Goal: Task Accomplishment & Management: Complete application form

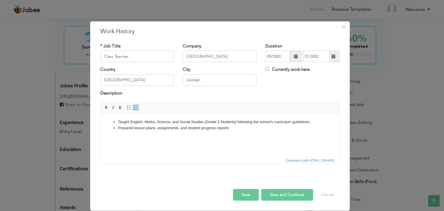
click at [280, 196] on button "Save and Continue" at bounding box center [288, 195] width 52 height 12
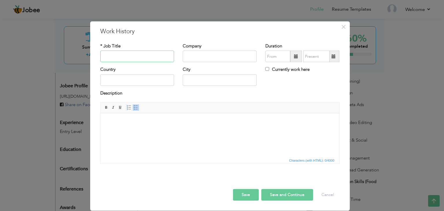
click at [104, 56] on input "text" at bounding box center [137, 57] width 74 height 12
type input "[PERSON_NAME] Montessori"
click at [104, 81] on input "text" at bounding box center [137, 80] width 74 height 12
type input "[GEOGRAPHIC_DATA]"
click at [189, 81] on input "text" at bounding box center [220, 80] width 74 height 12
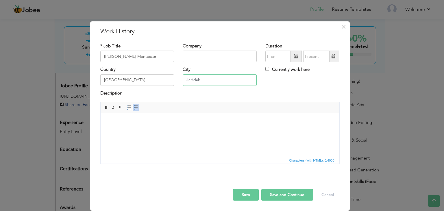
type input "Jeddah"
click at [192, 55] on input "text" at bounding box center [220, 57] width 74 height 12
drag, startPoint x: 102, startPoint y: 56, endPoint x: 147, endPoint y: 47, distance: 46.2
click at [147, 47] on div "* Job Title Al Hamra Montessori" at bounding box center [137, 52] width 74 height 19
click at [189, 55] on input "text" at bounding box center [220, 57] width 74 height 12
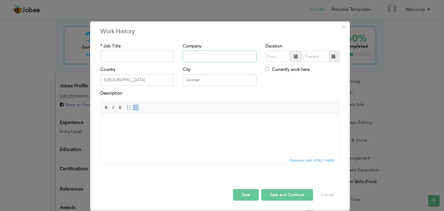
paste input "[PERSON_NAME] Montessori"
type input "[PERSON_NAME] Montessori"
click at [103, 55] on input "text" at bounding box center [137, 57] width 74 height 12
type input "Assistant To Management & Teachers"
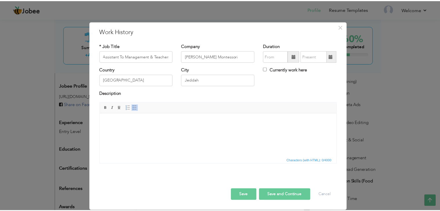
scroll to position [0, 0]
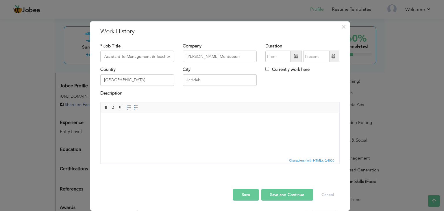
click at [106, 121] on body at bounding box center [219, 122] width 227 height 6
click at [135, 108] on span at bounding box center [136, 107] width 5 height 5
click at [183, 122] on li "Taken casually as seasonal or summer" at bounding box center [220, 122] width 204 height 6
click at [234, 122] on li "Taken casually as seasonal or summer jobs along with studies, where" at bounding box center [220, 122] width 204 height 6
click at [222, 123] on li "Taken casually as seasonal or summer jobs along with studies, where my" at bounding box center [220, 122] width 204 height 6
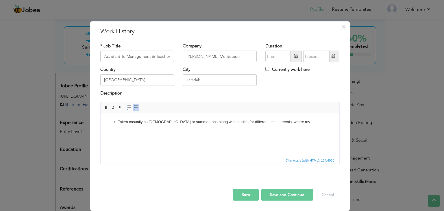
click at [285, 122] on li "Taken casually as seasonal or summer jobs along with studies,for different time…" at bounding box center [220, 122] width 204 height 6
click at [247, 195] on button "Save" at bounding box center [246, 195] width 26 height 12
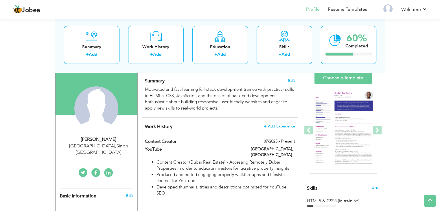
scroll to position [37, 0]
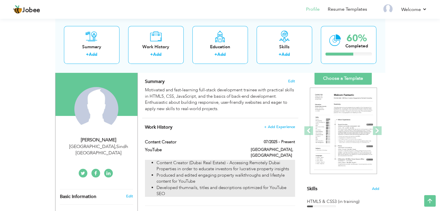
click at [187, 185] on li "Developed thumnails, titles and descriptions optimized for YouTube SEO" at bounding box center [226, 191] width 138 height 12
type input "Content Creator"
type input "YouTube"
type input "07/2025"
type input "[GEOGRAPHIC_DATA]"
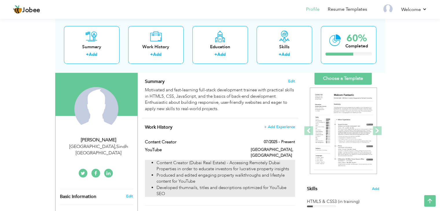
type input "[GEOGRAPHIC_DATA]"
checkbox input "true"
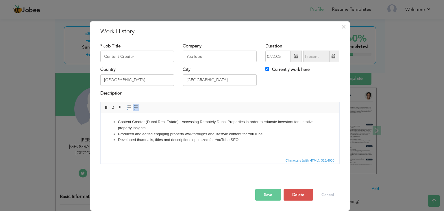
click at [144, 139] on li "Developed thumnails, titles and descriptions optimized for YouTube SEO" at bounding box center [220, 140] width 204 height 6
click at [266, 199] on button "Save" at bounding box center [268, 195] width 26 height 12
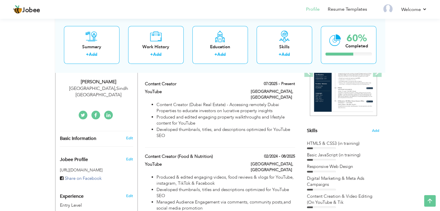
scroll to position [94, 0]
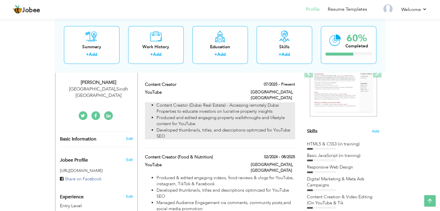
click at [198, 117] on li "Produced and edited engaging property walkthroughs and lifestyle content for Yo…" at bounding box center [226, 121] width 138 height 12
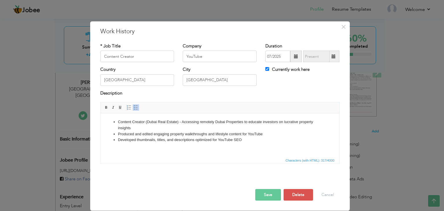
click at [263, 135] on li "Produced and edited engaging property walkthroughs and lifestyle content for Yo…" at bounding box center [220, 134] width 204 height 6
click at [265, 196] on button "Save" at bounding box center [268, 195] width 26 height 12
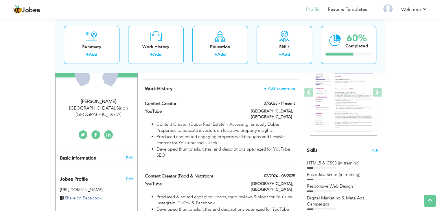
scroll to position [73, 0]
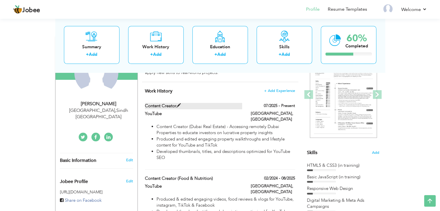
click at [179, 105] on span at bounding box center [178, 106] width 4 height 4
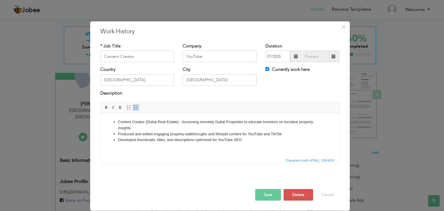
drag, startPoint x: 136, startPoint y: 34, endPoint x: 134, endPoint y: 55, distance: 20.3
click at [134, 55] on div "× Work History * Job Title Content Creator Company YouTube Duration 07/2025 Cou…" at bounding box center [220, 115] width 260 height 189
click at [134, 55] on input "Content Creator" at bounding box center [137, 57] width 74 height 12
click at [266, 196] on button "Save" at bounding box center [268, 195] width 26 height 12
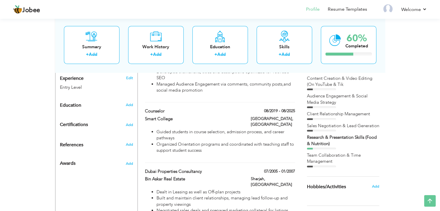
scroll to position [214, 0]
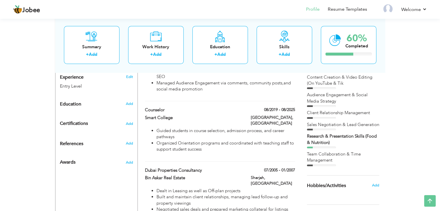
click at [296, 107] on div "08/2019 - 08/2025" at bounding box center [272, 110] width 53 height 7
type input "Counselor"
type input "Smart College"
type input "08/2019"
type input "08/2025"
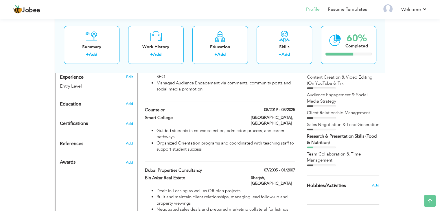
checkbox input "false"
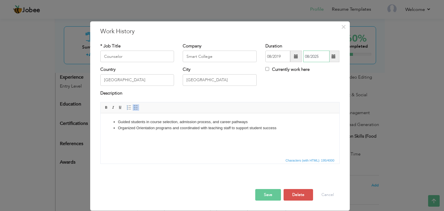
click at [320, 56] on input "08/2025" at bounding box center [316, 57] width 26 height 12
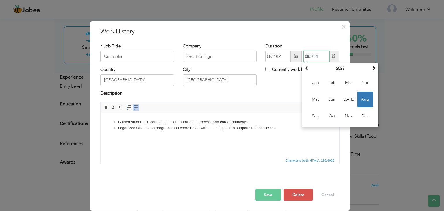
type input "08/2021"
click at [267, 195] on button "Save" at bounding box center [268, 195] width 26 height 12
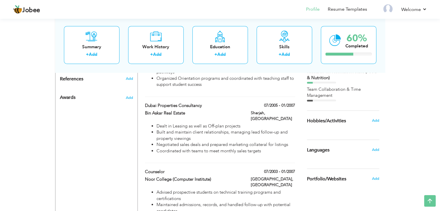
scroll to position [278, 0]
click at [290, 170] on label "07/2003 - 01/2007" at bounding box center [277, 173] width 35 height 6
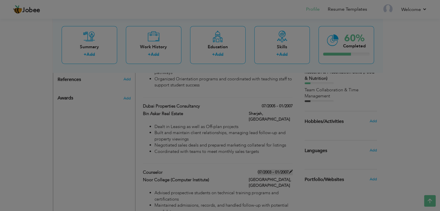
type input "Noor College (Computer Institute)"
type input "07/2003"
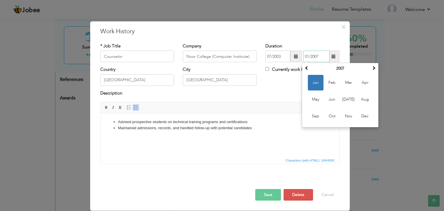
click at [321, 55] on input "01/2007" at bounding box center [316, 57] width 26 height 12
type input "01/2005"
click at [264, 193] on button "Save" at bounding box center [268, 195] width 26 height 12
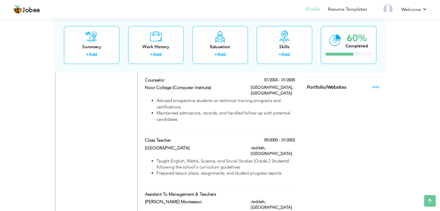
scroll to position [372, 0]
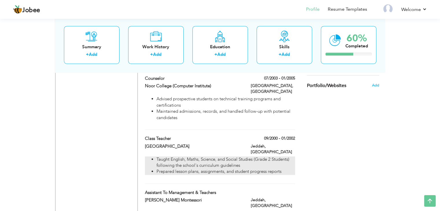
click at [251, 169] on li "Prepared lesson plans, assignments, and student progress reports" at bounding box center [226, 172] width 138 height 6
type input "Class Teacher"
type input "[GEOGRAPHIC_DATA]"
type input "09/2000"
type input "01/2002"
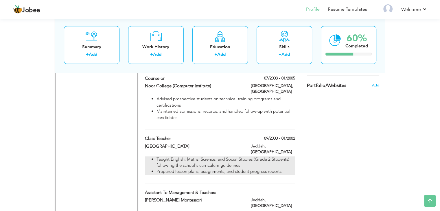
type input "[GEOGRAPHIC_DATA]"
type input "Jeddah"
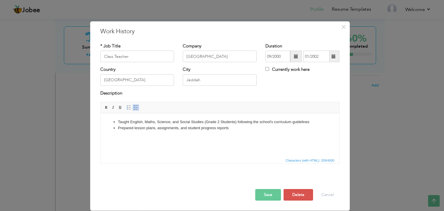
click at [200, 128] on li "Prepared lesson plans, assignments, and student progress reports" at bounding box center [220, 128] width 204 height 6
click at [268, 194] on button "Save" at bounding box center [268, 195] width 26 height 12
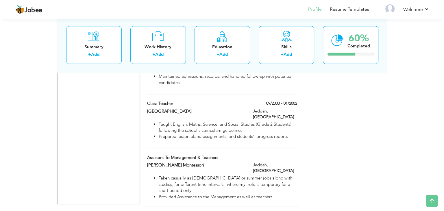
scroll to position [409, 0]
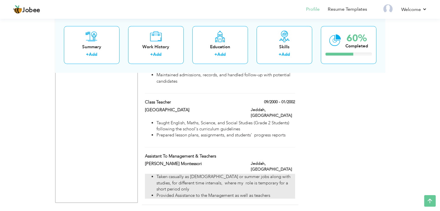
click at [230, 174] on li "Taken casually as [DEMOGRAPHIC_DATA] or summer jobs along with studies, for dif…" at bounding box center [226, 183] width 138 height 19
type input "Assistant To Management & Teachers"
type input "[PERSON_NAME] Montessori"
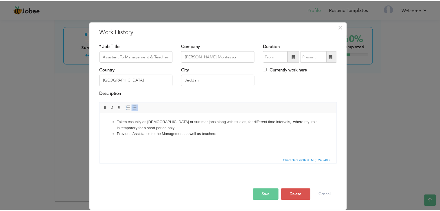
scroll to position [0, 0]
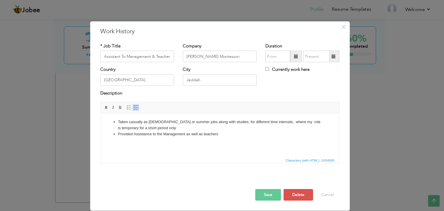
click at [265, 193] on button "Save" at bounding box center [268, 195] width 26 height 12
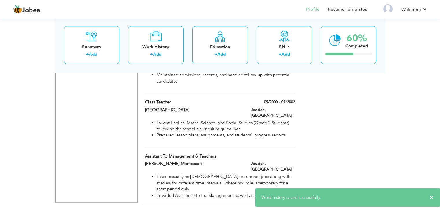
scroll to position [416, 0]
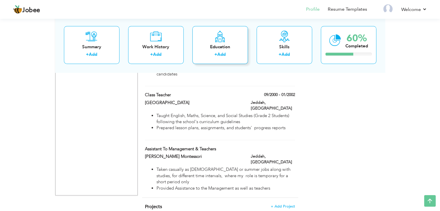
click at [218, 50] on div "Education" at bounding box center [220, 47] width 46 height 6
radio input "true"
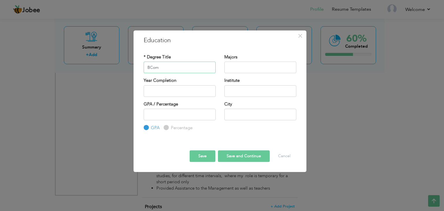
type input "BCom"
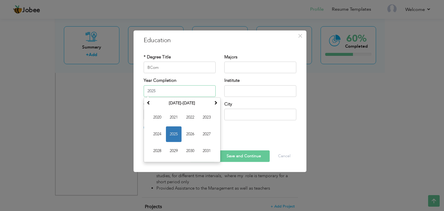
click at [148, 89] on input "2025" at bounding box center [180, 91] width 72 height 12
click at [157, 92] on input "2025" at bounding box center [180, 91] width 72 height 12
type input "2000"
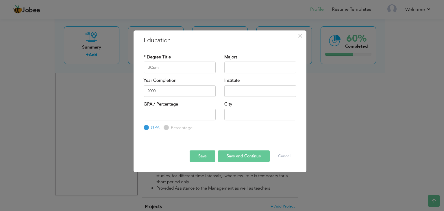
click at [191, 82] on div "Year Completion 2000" at bounding box center [180, 87] width 72 height 19
click at [148, 113] on input "number" at bounding box center [180, 115] width 72 height 12
click at [167, 128] on input "Percentage" at bounding box center [166, 128] width 4 height 4
radio input "true"
click at [146, 113] on input "number" at bounding box center [180, 115] width 72 height 12
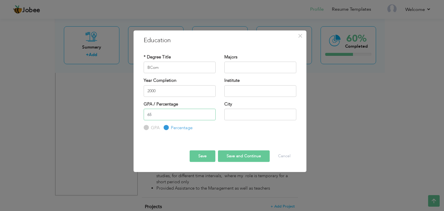
type input "65"
click at [235, 67] on input "text" at bounding box center [260, 68] width 72 height 12
type input "Commerce- Accounts"
click at [227, 89] on input "text" at bounding box center [260, 91] width 72 height 12
type input "[GEOGRAPHIC_DATA]"
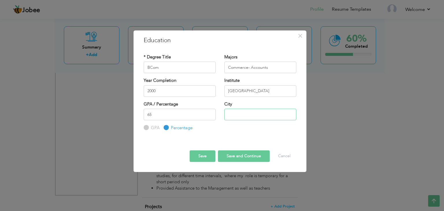
click at [228, 113] on input "text" at bounding box center [260, 115] width 72 height 12
type input "[GEOGRAPHIC_DATA]"
click at [203, 159] on button "Save" at bounding box center [203, 156] width 26 height 12
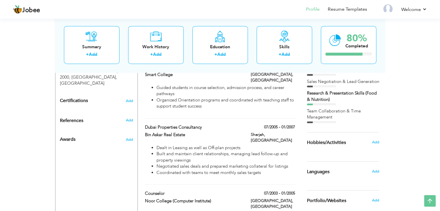
scroll to position [259, 0]
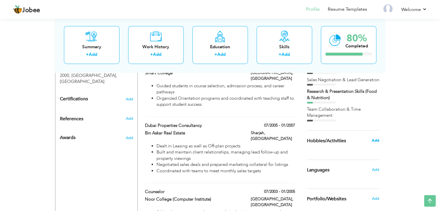
click at [373, 141] on span "Add" at bounding box center [375, 140] width 8 height 5
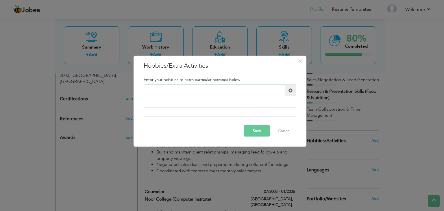
click at [152, 91] on input "text" at bounding box center [214, 91] width 141 height 12
type input "Video Making and Editing"
click at [291, 91] on span at bounding box center [291, 90] width 4 height 4
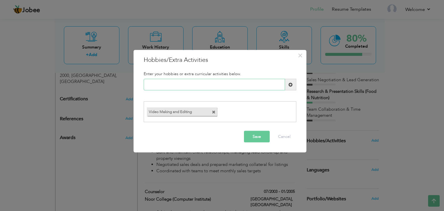
click at [147, 85] on input "text" at bounding box center [214, 85] width 141 height 12
click at [193, 83] on input "Building Up Social Media" at bounding box center [214, 85] width 141 height 12
type input "Building Up Social Media"
click at [289, 84] on span at bounding box center [291, 84] width 4 height 4
click at [260, 139] on button "Save" at bounding box center [257, 137] width 26 height 12
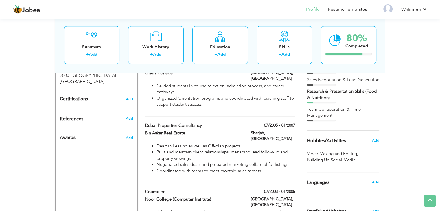
click at [333, 155] on span "Video Making and Editing ," at bounding box center [333, 154] width 52 height 6
click at [377, 141] on span "Add" at bounding box center [375, 140] width 8 height 5
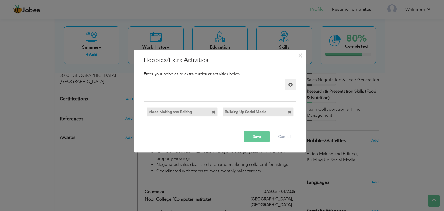
click at [274, 112] on label "Building Up Social Media" at bounding box center [253, 110] width 60 height 7
click at [290, 110] on span at bounding box center [290, 112] width 4 height 4
click at [149, 82] on input "text" at bounding box center [214, 85] width 141 height 12
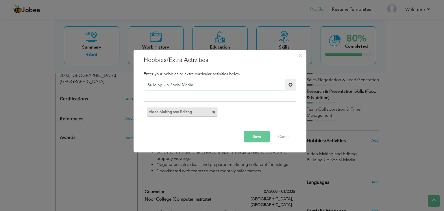
type input "Building Up Social Media"
click at [251, 137] on button "Save" at bounding box center [257, 137] width 26 height 12
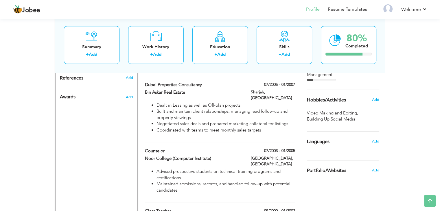
scroll to position [307, 0]
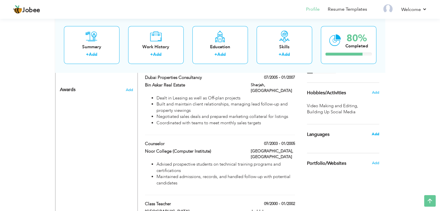
click at [376, 132] on span "Add" at bounding box center [375, 134] width 8 height 5
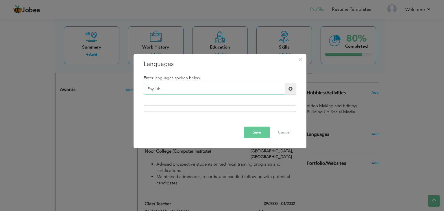
type input "English"
click at [253, 133] on button "Save" at bounding box center [257, 133] width 26 height 12
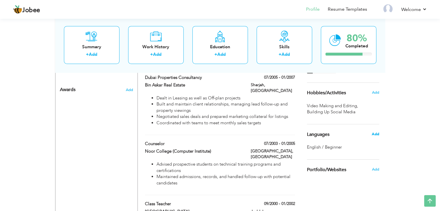
click at [373, 134] on span "Add" at bounding box center [375, 134] width 8 height 5
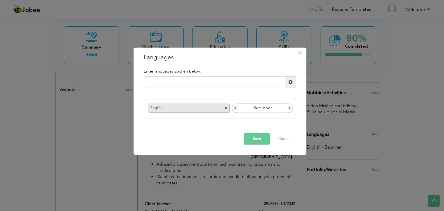
click at [289, 110] on icon at bounding box center [290, 107] width 5 height 5
click at [235, 109] on icon at bounding box center [235, 107] width 5 height 5
click at [152, 82] on input "text" at bounding box center [214, 83] width 141 height 12
type input "Urdu"
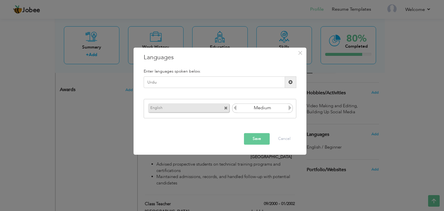
click at [291, 80] on span at bounding box center [291, 82] width 4 height 4
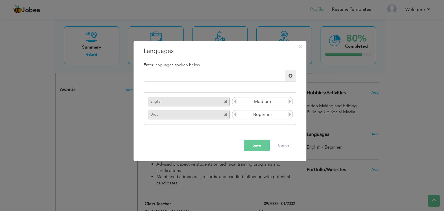
click at [290, 116] on icon at bounding box center [290, 114] width 5 height 5
click at [253, 147] on button "Save" at bounding box center [257, 146] width 26 height 12
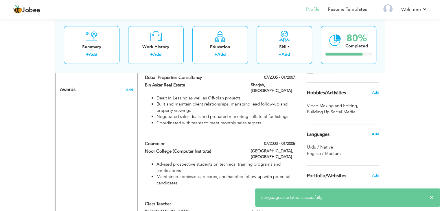
click at [374, 134] on span "Add" at bounding box center [375, 134] width 8 height 5
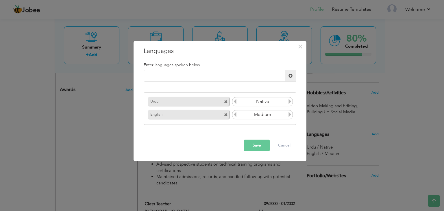
click at [235, 102] on icon at bounding box center [235, 101] width 5 height 5
drag, startPoint x: 291, startPoint y: 102, endPoint x: 284, endPoint y: 103, distance: 7.0
drag, startPoint x: 284, startPoint y: 103, endPoint x: 280, endPoint y: 102, distance: 3.9
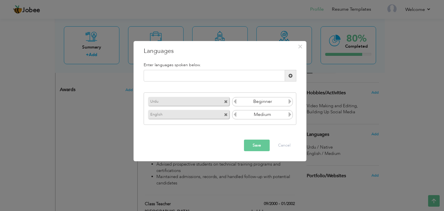
drag, startPoint x: 280, startPoint y: 102, endPoint x: 395, endPoint y: 73, distance: 118.1
drag, startPoint x: 395, startPoint y: 73, endPoint x: 291, endPoint y: 101, distance: 107.8
click at [291, 101] on icon at bounding box center [290, 101] width 5 height 5
click at [235, 115] on icon at bounding box center [235, 114] width 5 height 5
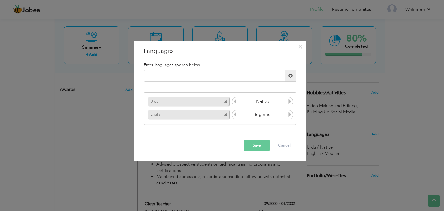
click at [235, 115] on icon at bounding box center [235, 114] width 5 height 5
click at [291, 115] on icon at bounding box center [290, 114] width 5 height 5
click at [235, 115] on icon at bounding box center [235, 114] width 5 height 5
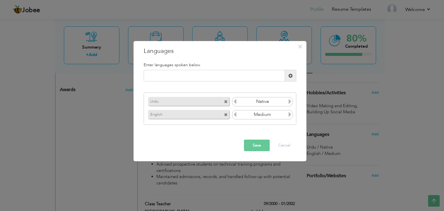
click at [258, 149] on button "Save" at bounding box center [257, 146] width 26 height 12
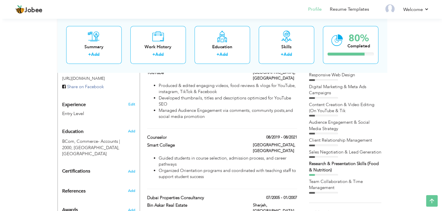
scroll to position [186, 0]
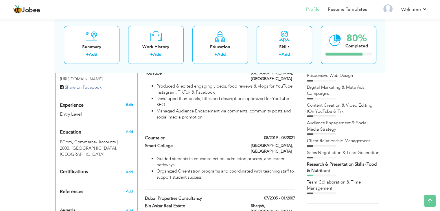
click at [129, 102] on link "Edit" at bounding box center [129, 104] width 7 height 5
type input "[PERSON_NAME]"
type input "Hussain"
type input "03062805295"
select select "number:166"
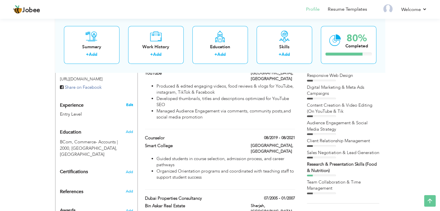
type input "Sindh"
type input "[GEOGRAPHIC_DATA]"
select select "number:1"
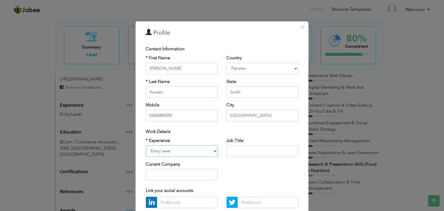
click at [212, 151] on select "Entry Level Less than 1 Year 1 Year 2 Years 3 Years 4 Years 5 Years 6 Years 7 Y…" at bounding box center [182, 152] width 72 height 12
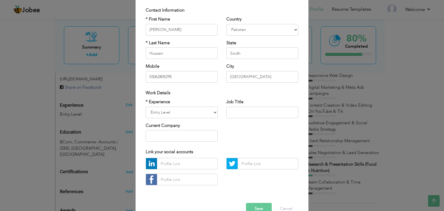
scroll to position [40, 0]
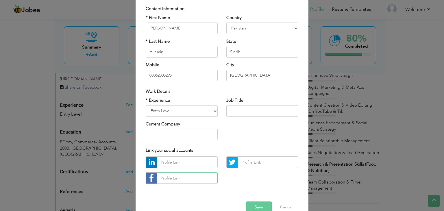
click at [167, 177] on input "text" at bounding box center [187, 178] width 61 height 12
type input "S"
click at [162, 179] on input "text" at bounding box center [187, 178] width 61 height 12
paste input "https://www.facebook.com/me/"
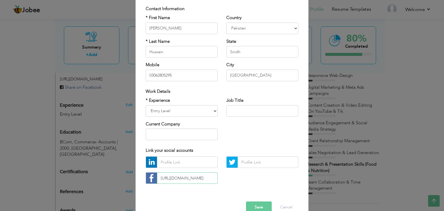
type input "https://www.facebook.com/me/"
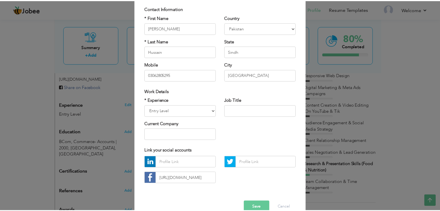
scroll to position [0, 0]
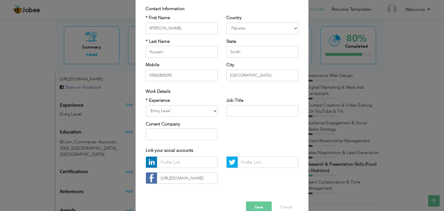
click at [251, 204] on button "Save" at bounding box center [259, 208] width 26 height 12
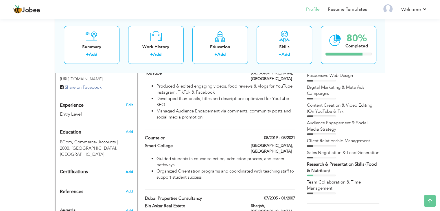
click at [128, 170] on span "Add" at bounding box center [130, 172] width 8 height 4
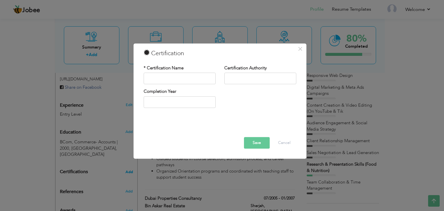
click at [128, 159] on div "× Certification * Certification Name Certification Authority Save" at bounding box center [222, 105] width 444 height 211
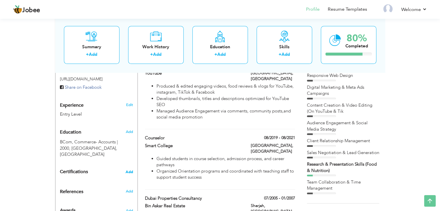
click at [131, 170] on span "Add" at bounding box center [130, 172] width 8 height 4
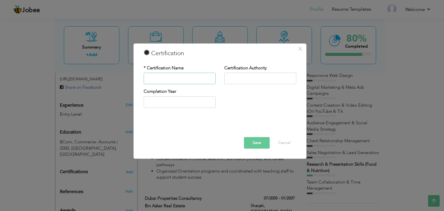
click at [157, 80] on input "text" at bounding box center [180, 79] width 72 height 12
type input "Front-End Development (Ongoing)"
click at [227, 77] on input "text" at bounding box center [260, 79] width 72 height 12
type input "ConsulNet Corporation"
type input "2025"
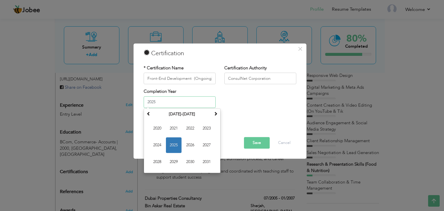
click at [145, 104] on input "2025" at bounding box center [180, 102] width 72 height 12
click at [175, 147] on span "2025" at bounding box center [174, 145] width 16 height 16
click at [147, 102] on input "2025" at bounding box center [180, 102] width 72 height 12
click at [243, 118] on div "Save Delete Cancel" at bounding box center [219, 135] width 161 height 36
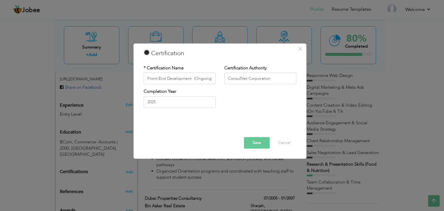
click at [253, 142] on button "Save" at bounding box center [257, 143] width 26 height 12
click at [253, 142] on button "Save" at bounding box center [255, 143] width 30 height 12
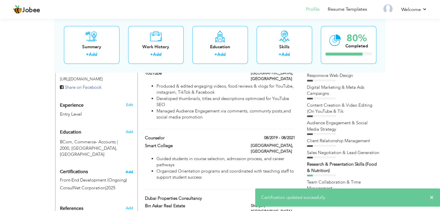
click at [129, 170] on span "Add" at bounding box center [130, 172] width 8 height 4
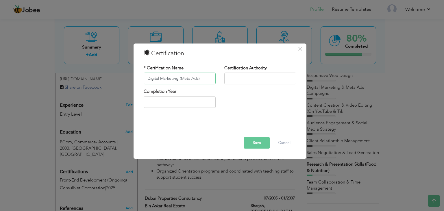
type input "Digital Marketing (Meta Ads)"
click at [233, 82] on input "text" at bounding box center [260, 79] width 72 height 12
type input "Aptech"
click at [150, 103] on input "text" at bounding box center [180, 102] width 72 height 12
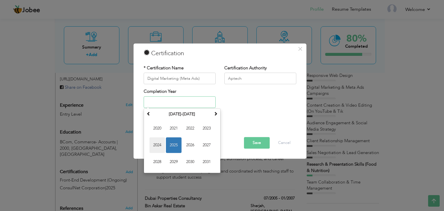
click at [154, 146] on span "2024" at bounding box center [158, 145] width 16 height 16
type input "2024"
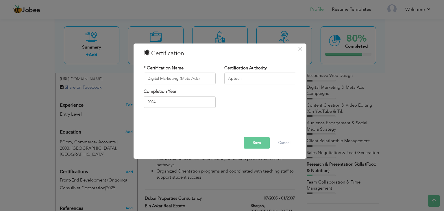
click at [253, 145] on button "Save" at bounding box center [257, 143] width 26 height 12
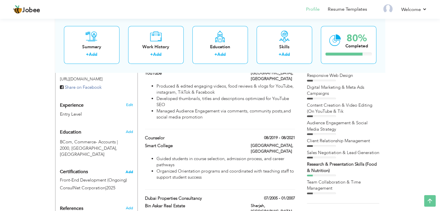
click at [130, 170] on span "Add" at bounding box center [130, 172] width 8 height 4
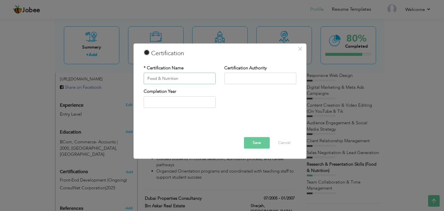
type input "Food & Nutrition"
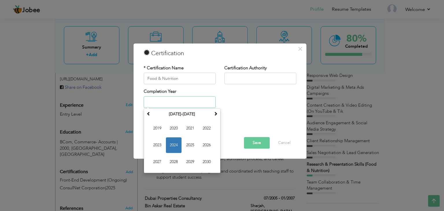
click at [156, 100] on input "text" at bounding box center [180, 102] width 72 height 12
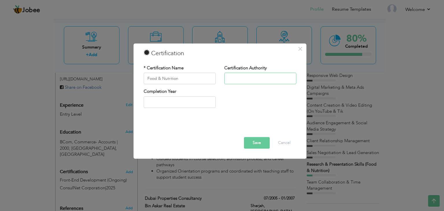
click at [231, 80] on input "text" at bounding box center [260, 79] width 72 height 12
type input "Miscellaneous Chefs & Nutritionist"
click at [148, 104] on input "text" at bounding box center [180, 102] width 72 height 12
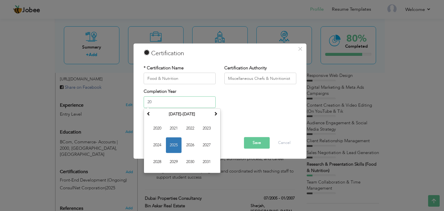
type input "2"
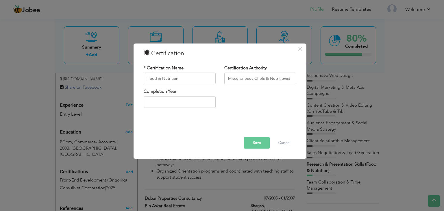
click at [240, 110] on div "Completion Year" at bounding box center [219, 100] width 161 height 23
click at [253, 142] on button "Save" at bounding box center [257, 143] width 26 height 12
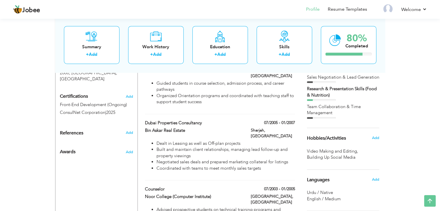
scroll to position [263, 0]
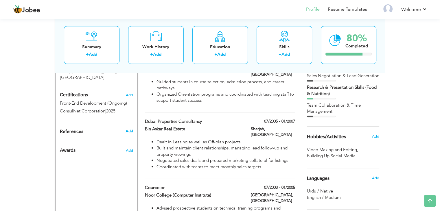
click at [130, 129] on span "Add" at bounding box center [129, 131] width 8 height 5
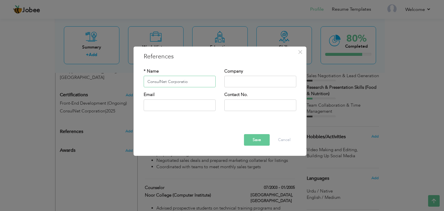
type input "ConsulNet Corporation"
click at [232, 82] on input "text" at bounding box center [260, 82] width 72 height 12
paste input "ConsulNet Corporation"
type input "ConsulNet Corporation"
click at [154, 105] on input "text" at bounding box center [180, 106] width 72 height 12
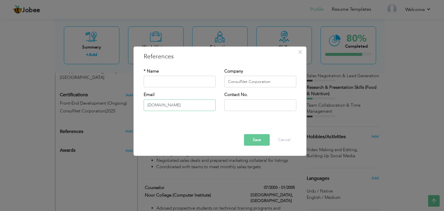
type input "www.consulnet.net"
click at [253, 139] on button "Save" at bounding box center [257, 140] width 26 height 12
click at [153, 81] on input "text" at bounding box center [180, 82] width 72 height 12
type input "Abdul Sami"
click at [249, 140] on button "Save" at bounding box center [257, 140] width 26 height 12
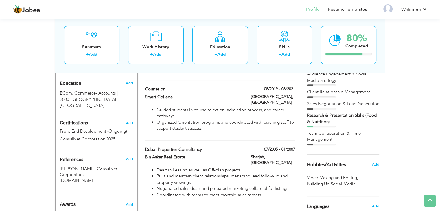
scroll to position [238, 0]
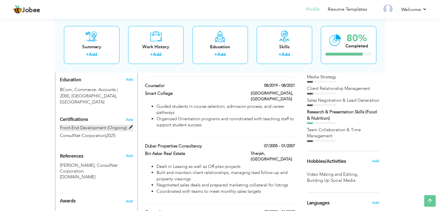
click at [131, 125] on span at bounding box center [131, 127] width 4 height 4
type input "Front-End Development (Ongoing)"
type input "ConsulNet Corporation"
type input "2025"
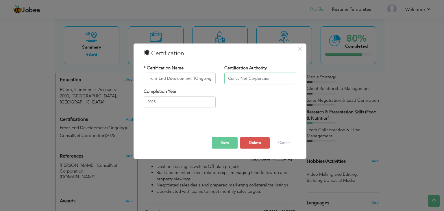
click at [262, 78] on input "ConsulNet Corporation" at bounding box center [260, 79] width 72 height 12
click at [286, 145] on button "Cancel" at bounding box center [285, 143] width 24 height 12
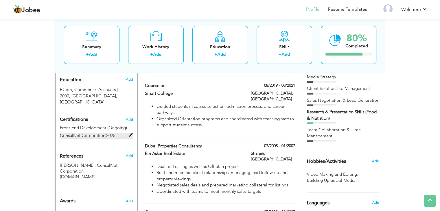
click at [128, 133] on label "ConsulNet Corporation | 2025" at bounding box center [96, 136] width 73 height 6
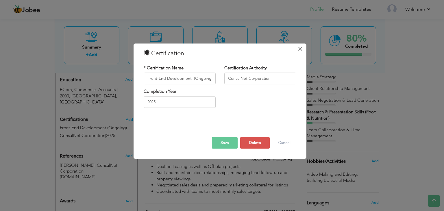
click at [299, 48] on span "×" at bounding box center [300, 49] width 5 height 10
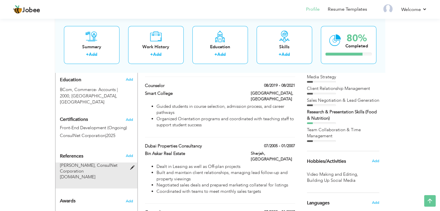
click at [130, 166] on span at bounding box center [133, 168] width 7 height 4
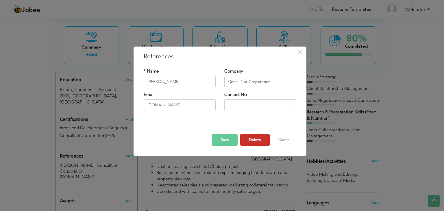
click at [265, 139] on button "Delete" at bounding box center [255, 140] width 30 height 12
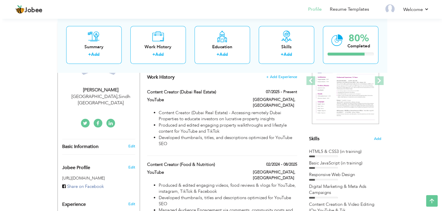
scroll to position [83, 0]
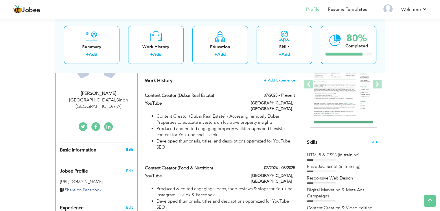
click at [128, 147] on link "Edit" at bounding box center [129, 149] width 7 height 5
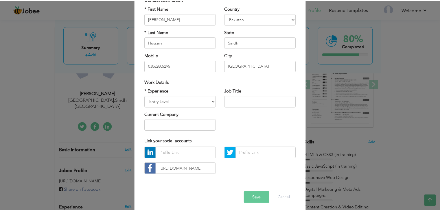
scroll to position [52, 0]
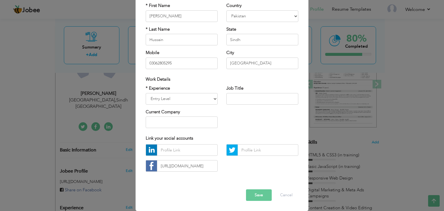
click at [267, 195] on button "Save" at bounding box center [259, 195] width 26 height 12
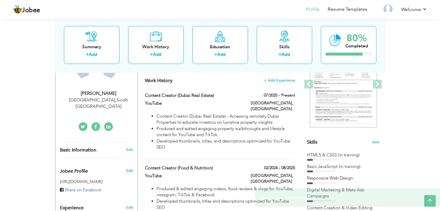
click at [95, 125] on icon at bounding box center [95, 127] width 3 height 5
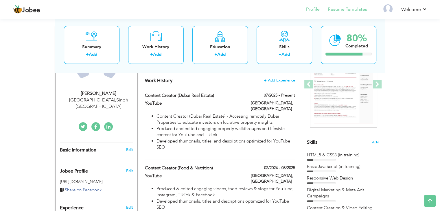
click at [339, 13] on li "Resume Templates" at bounding box center [343, 10] width 47 height 16
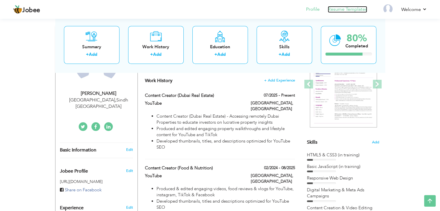
click at [347, 8] on link "Resume Templates" at bounding box center [347, 9] width 39 height 7
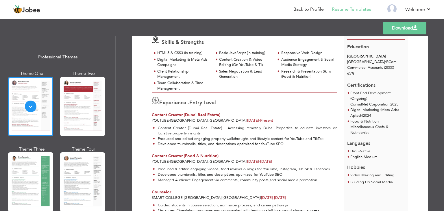
scroll to position [59, 0]
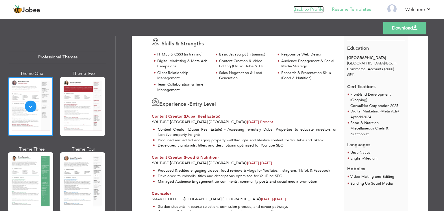
click at [310, 10] on link "Back to Profile" at bounding box center [309, 9] width 30 height 7
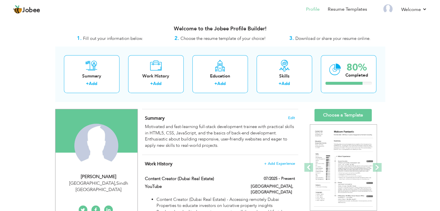
scroll to position [185, 0]
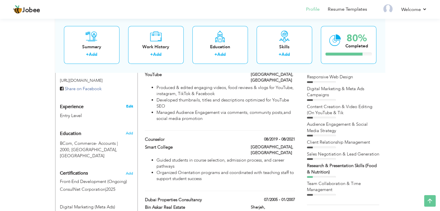
click at [132, 104] on link "Edit" at bounding box center [129, 106] width 7 height 5
type input "[PERSON_NAME]"
type input "Hussain"
type input "03062805295"
select select "number:166"
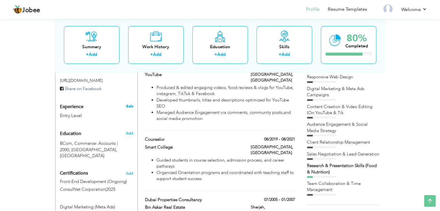
type input "Sindh"
type input "[GEOGRAPHIC_DATA]"
select select "number:1"
type input "https://www.facebook.com/me/"
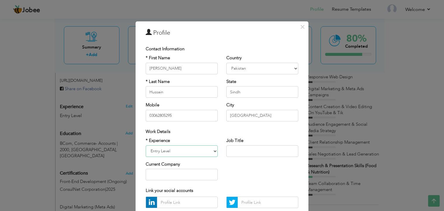
click at [198, 149] on select "Entry Level Less than 1 Year 1 Year 2 Years 3 Years 4 Years 5 Years 6 Years 7 Y…" at bounding box center [182, 152] width 72 height 12
click at [300, 28] on span "×" at bounding box center [302, 27] width 5 height 10
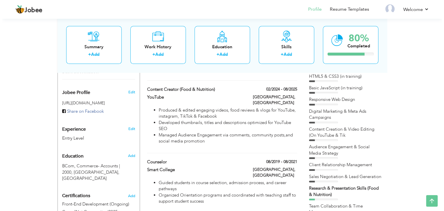
scroll to position [159, 0]
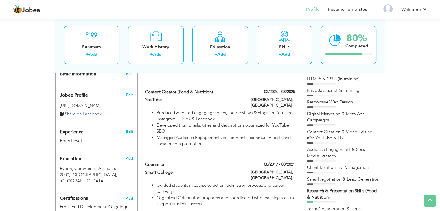
click at [130, 129] on link "Edit" at bounding box center [129, 131] width 7 height 5
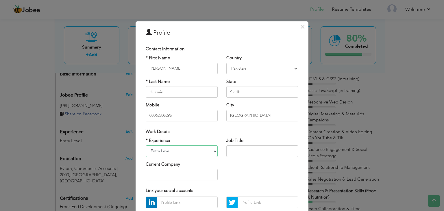
click at [212, 152] on select "Entry Level Less than 1 Year 1 Year 2 Years 3 Years 4 Years 5 Years 6 Years 7 Y…" at bounding box center [182, 152] width 72 height 12
select select "number:12"
click at [146, 146] on select "Entry Level Less than 1 Year 1 Year 2 Years 3 Years 4 Years 5 Years 6 Years 7 Y…" at bounding box center [182, 152] width 72 height 12
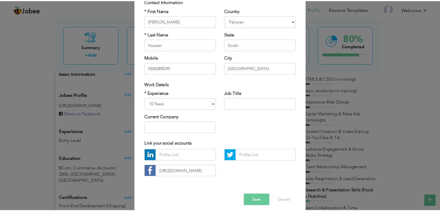
scroll to position [52, 0]
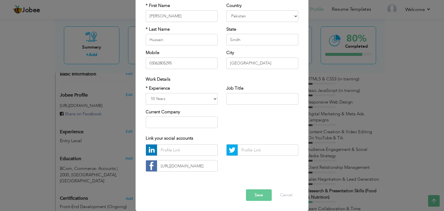
click at [252, 199] on button "Save" at bounding box center [259, 195] width 26 height 12
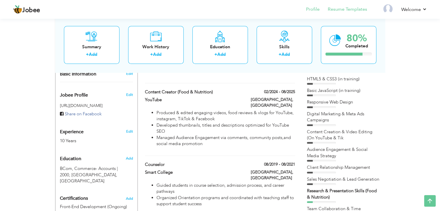
click at [350, 13] on li "Resume Templates" at bounding box center [343, 10] width 47 height 16
click at [346, 10] on link "Resume Templates" at bounding box center [347, 9] width 39 height 7
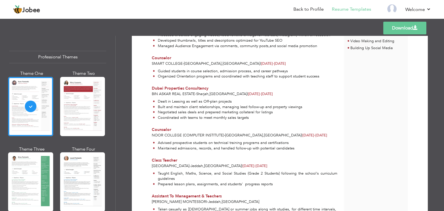
scroll to position [193, 0]
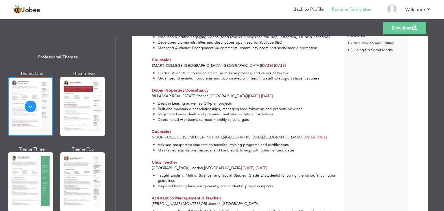
drag, startPoint x: 437, startPoint y: 153, endPoint x: 437, endPoint y: 157, distance: 4.1
click at [437, 157] on div "Download Samira Hussain Skills & Strengths 10" at bounding box center [280, 123] width 329 height 175
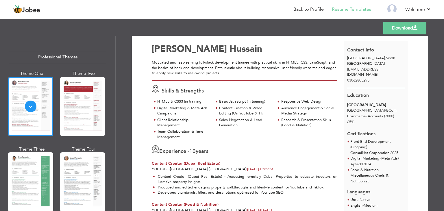
scroll to position [0, 0]
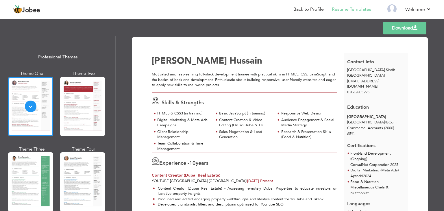
drag, startPoint x: 421, startPoint y: 76, endPoint x: 419, endPoint y: 68, distance: 8.2
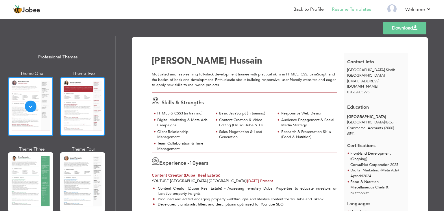
click at [89, 107] on div at bounding box center [82, 106] width 45 height 59
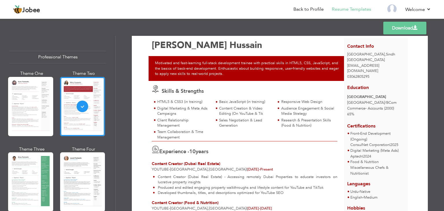
scroll to position [14, 0]
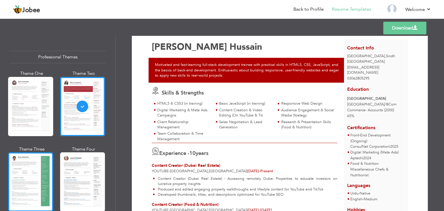
click at [18, 196] on div at bounding box center [30, 181] width 45 height 59
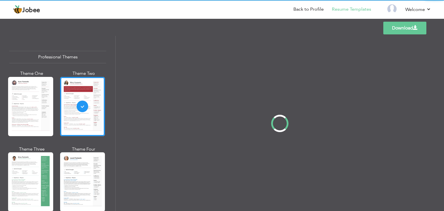
scroll to position [0, 0]
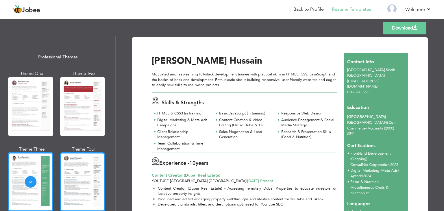
click at [65, 177] on div at bounding box center [82, 181] width 45 height 59
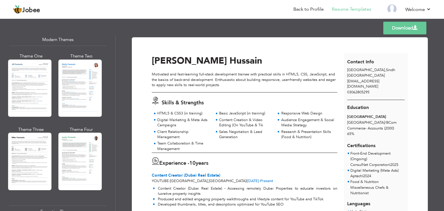
scroll to position [276, 0]
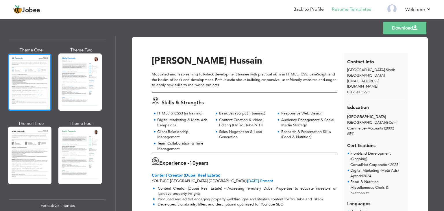
click at [35, 80] on div at bounding box center [29, 82] width 43 height 57
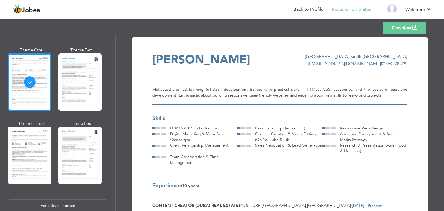
click at [105, 95] on div "Professional Themes Theme One Theme Two Theme Three Theme Six" at bounding box center [57, 123] width 115 height 175
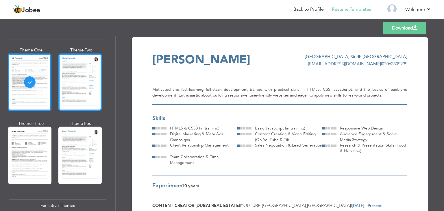
click at [91, 89] on div at bounding box center [79, 82] width 43 height 57
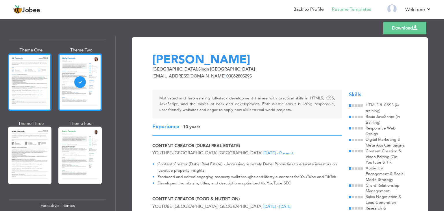
click at [43, 82] on div at bounding box center [29, 82] width 43 height 57
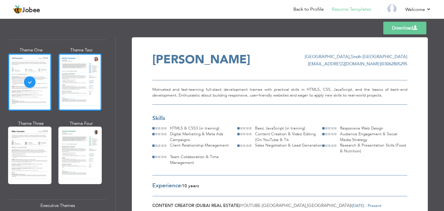
click at [83, 99] on div at bounding box center [79, 82] width 43 height 57
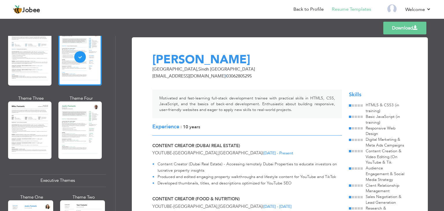
scroll to position [305, 0]
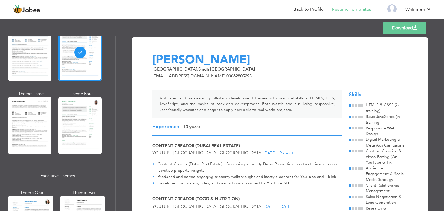
drag, startPoint x: 115, startPoint y: 92, endPoint x: 113, endPoint y: 102, distance: 10.8
click at [113, 102] on div "Professional Themes Theme One Theme Two Theme Three Theme Four Theme Five" at bounding box center [58, 123] width 116 height 175
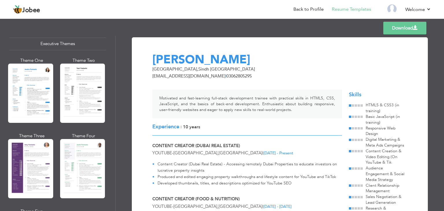
scroll to position [438, 0]
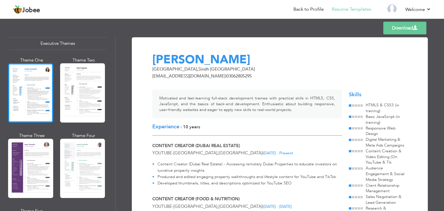
click at [29, 101] on div at bounding box center [30, 92] width 45 height 59
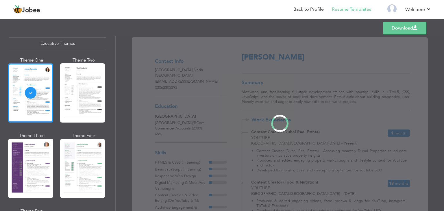
scroll to position [437, 0]
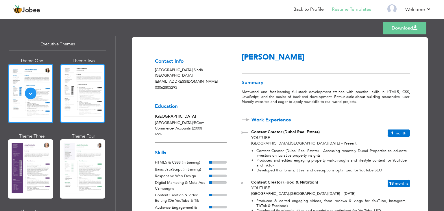
click at [72, 104] on div at bounding box center [82, 93] width 45 height 59
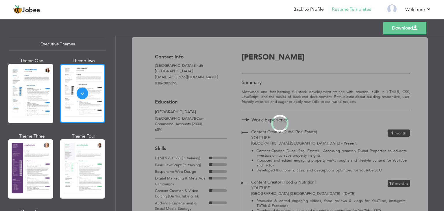
scroll to position [438, 0]
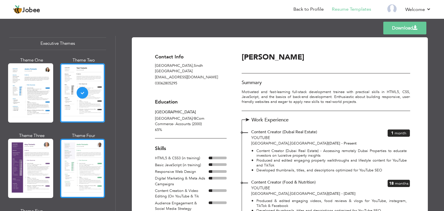
click at [81, 157] on div at bounding box center [82, 168] width 45 height 59
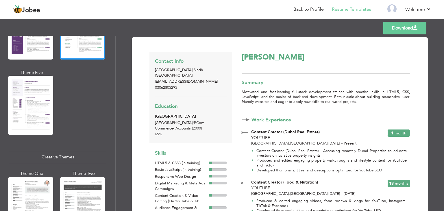
scroll to position [578, 0]
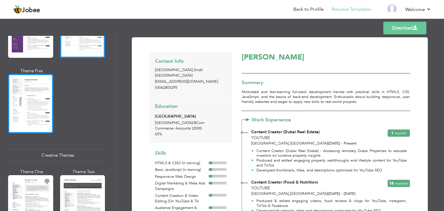
click at [21, 111] on div at bounding box center [30, 103] width 45 height 59
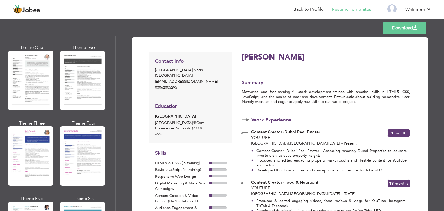
scroll to position [711, 0]
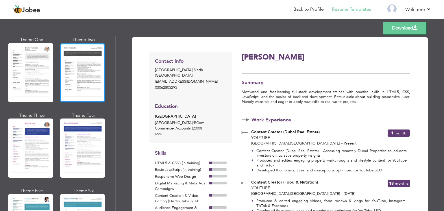
click at [72, 86] on div at bounding box center [82, 72] width 45 height 59
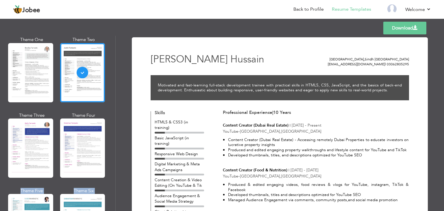
drag, startPoint x: 115, startPoint y: 151, endPoint x: 116, endPoint y: 141, distance: 9.8
click at [116, 141] on div "Professional Themes Theme One Theme Two Theme Three Theme Four" at bounding box center [222, 123] width 444 height 175
drag, startPoint x: 113, startPoint y: 143, endPoint x: 114, endPoint y: 133, distance: 9.6
click at [114, 133] on div "Professional Themes Theme One Theme Two Theme Three Theme Six" at bounding box center [57, 123] width 115 height 175
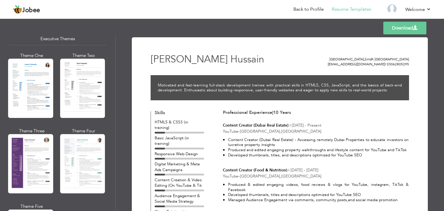
scroll to position [441, 0]
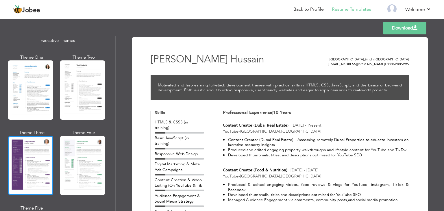
click at [40, 173] on div at bounding box center [30, 165] width 45 height 59
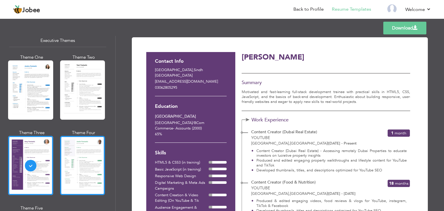
click at [78, 177] on div at bounding box center [82, 165] width 45 height 59
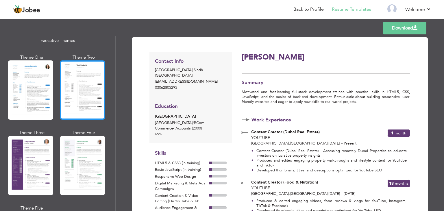
click at [84, 95] on div at bounding box center [82, 89] width 45 height 59
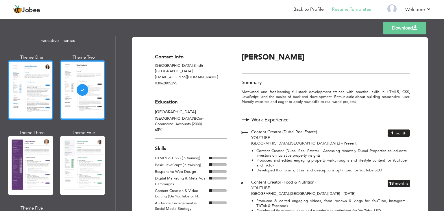
click at [44, 104] on div at bounding box center [30, 89] width 45 height 59
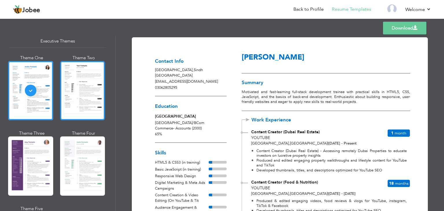
click at [98, 100] on div at bounding box center [82, 90] width 45 height 59
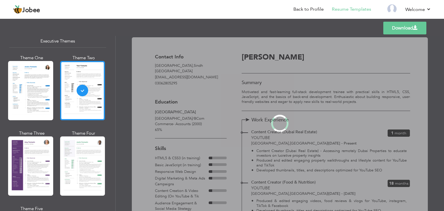
scroll to position [441, 0]
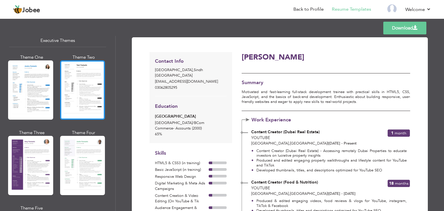
click at [81, 102] on div at bounding box center [82, 89] width 45 height 59
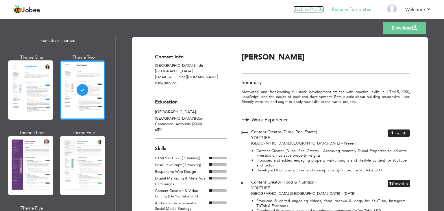
click at [314, 12] on link "Back to Profile" at bounding box center [309, 9] width 30 height 7
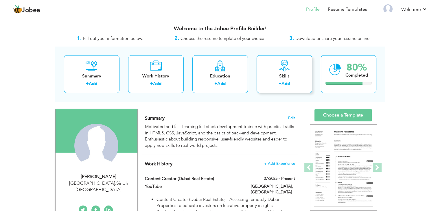
click at [287, 77] on div "Skills" at bounding box center [284, 76] width 46 height 6
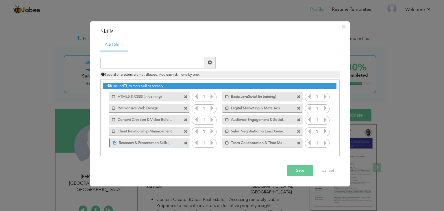
click at [166, 119] on label "Content Creation & Video Editing (On YouTube & Tik" at bounding box center [145, 118] width 58 height 7
click at [158, 122] on label "Content Creation & Video Editing (On YouTube & Tik" at bounding box center [146, 118] width 58 height 7
click at [345, 27] on span "×" at bounding box center [343, 27] width 5 height 10
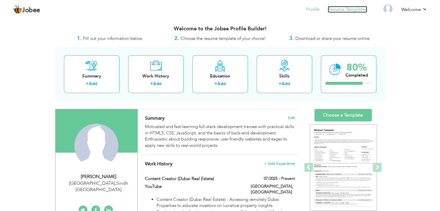
click at [354, 8] on link "Resume Templates" at bounding box center [347, 9] width 39 height 7
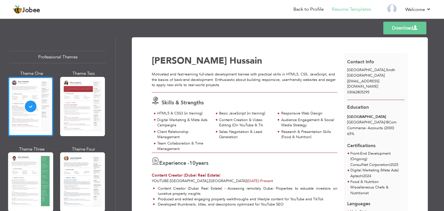
click at [113, 172] on div "Professional Themes Theme One Theme Two Theme Three Theme Six" at bounding box center [57, 123] width 115 height 175
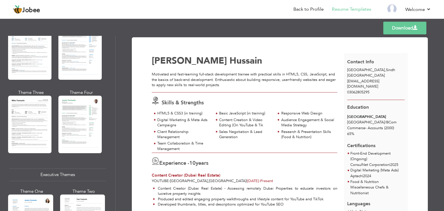
scroll to position [460, 0]
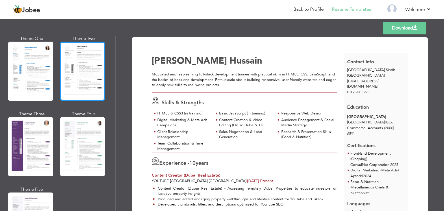
click at [100, 81] on div at bounding box center [82, 71] width 45 height 59
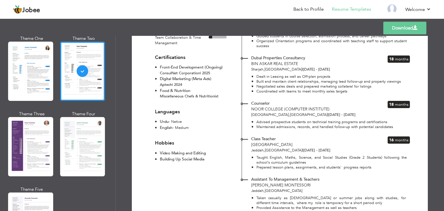
scroll to position [216, 0]
click at [299, 12] on link "Back to Profile" at bounding box center [309, 9] width 30 height 7
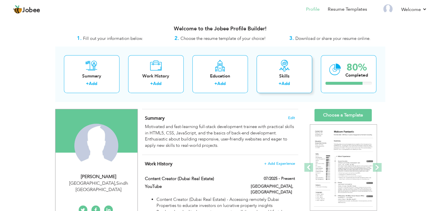
click at [283, 71] on div "Skills + Add" at bounding box center [285, 74] width 56 height 38
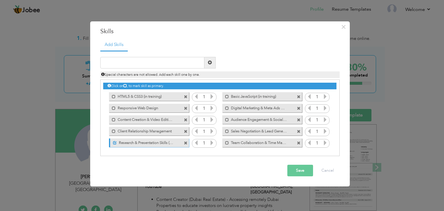
click at [171, 119] on label "Content Creation & Video Editing (On YouTube & Tik" at bounding box center [145, 118] width 58 height 7
click at [171, 119] on label "Content Creation & Video Editing (On YouTube & Tik" at bounding box center [146, 118] width 58 height 7
click at [171, 119] on label "Content Creation & Video Editing (On YouTube & Tik" at bounding box center [145, 118] width 58 height 7
click at [170, 119] on label "Content Creation & Video Editing (On YouTube & Tik" at bounding box center [146, 118] width 58 height 7
click at [139, 121] on label "Content Creation & Video Editing (On YouTube & Tik" at bounding box center [145, 118] width 58 height 7
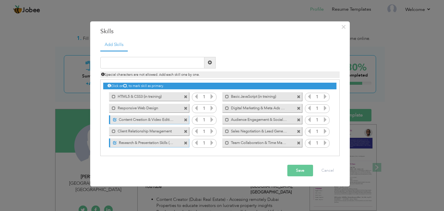
click at [139, 121] on label "Content Creation & Video Editing (On YouTube & Tik" at bounding box center [146, 118] width 58 height 7
click at [139, 121] on label "Content Creation & Video Editing (On YouTube & Tik" at bounding box center [145, 118] width 58 height 7
click at [139, 121] on label "Content Creation & Video Editing (On YouTube & Tik" at bounding box center [146, 118] width 58 height 7
click at [185, 119] on span at bounding box center [186, 120] width 4 height 4
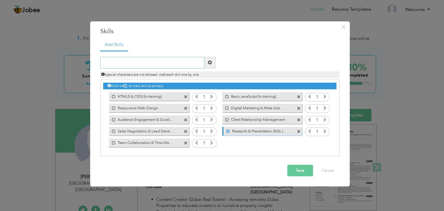
click at [116, 60] on input "text" at bounding box center [152, 63] width 104 height 12
type input "Content Creation"
click at [209, 63] on span at bounding box center [210, 62] width 4 height 4
click at [105, 62] on input "text" at bounding box center [152, 63] width 104 height 12
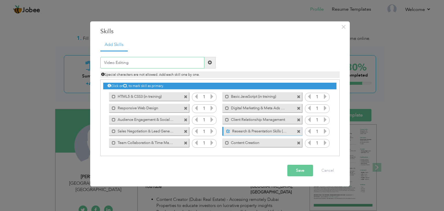
type input "Video Editing"
click at [209, 64] on span at bounding box center [210, 62] width 4 height 4
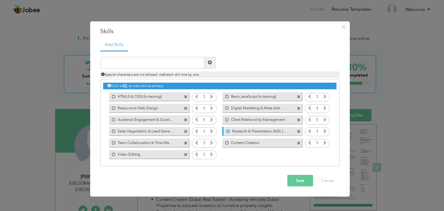
click at [302, 182] on button "Save" at bounding box center [301, 181] width 26 height 12
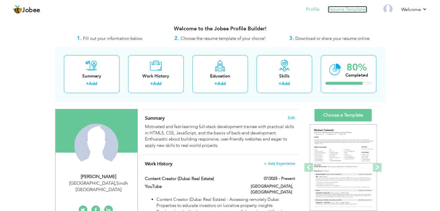
click at [352, 7] on link "Resume Templates" at bounding box center [347, 9] width 39 height 7
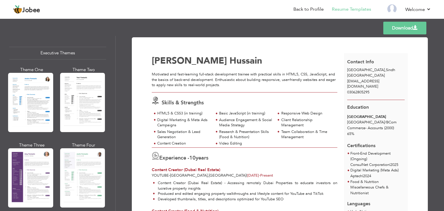
scroll to position [432, 0]
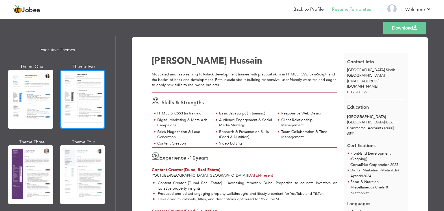
click at [72, 98] on div at bounding box center [82, 99] width 45 height 59
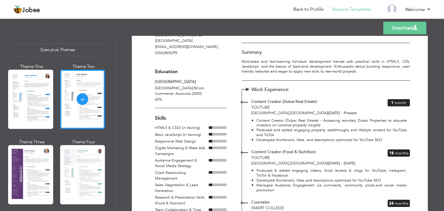
scroll to position [0, 0]
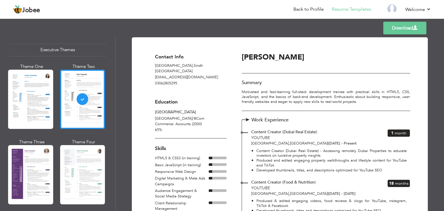
click at [415, 30] on link "Download" at bounding box center [405, 28] width 43 height 13
